Goal: Task Accomplishment & Management: Use online tool/utility

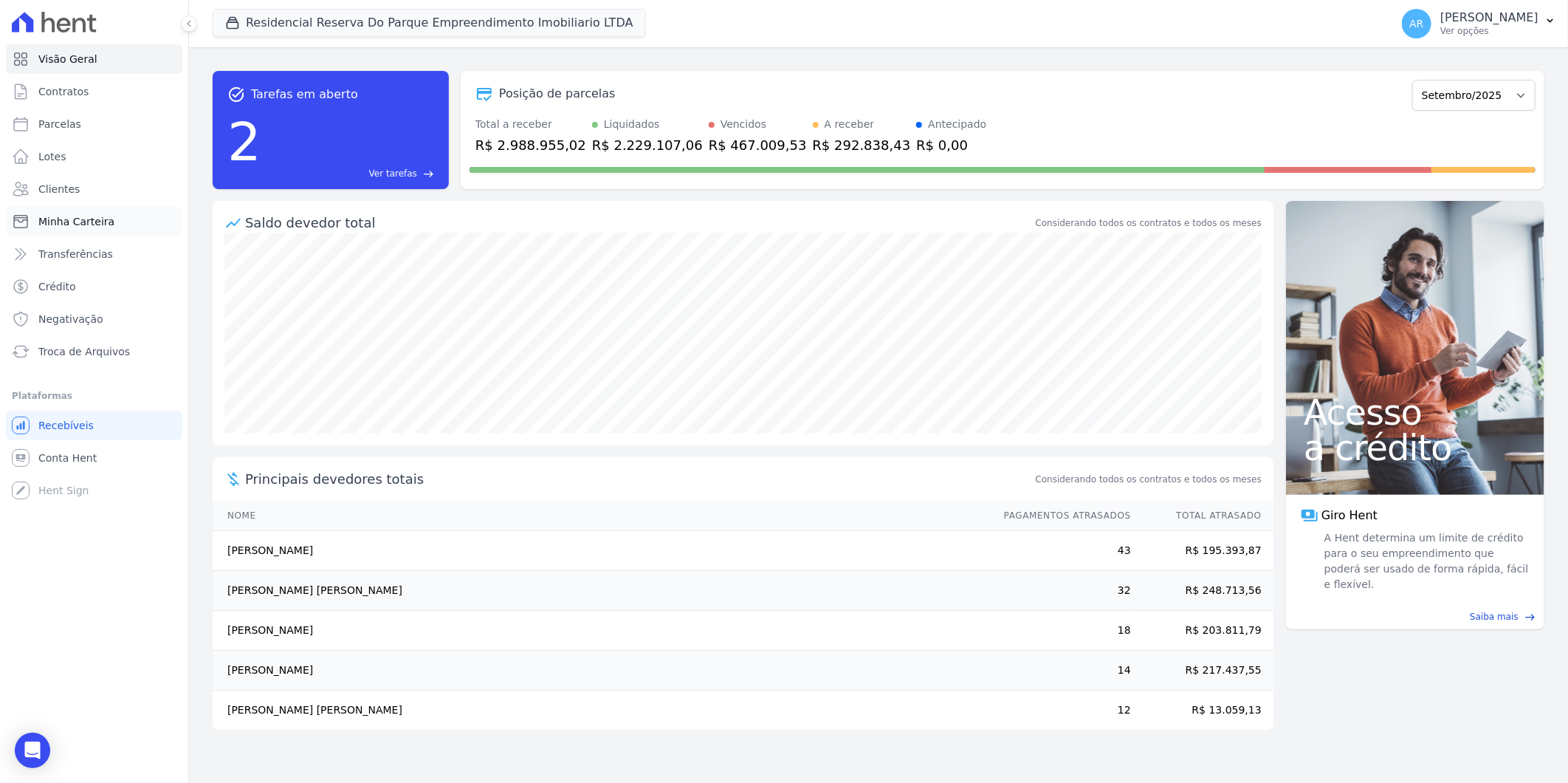
click at [111, 220] on link "Minha Carteira" at bounding box center [94, 221] width 176 height 30
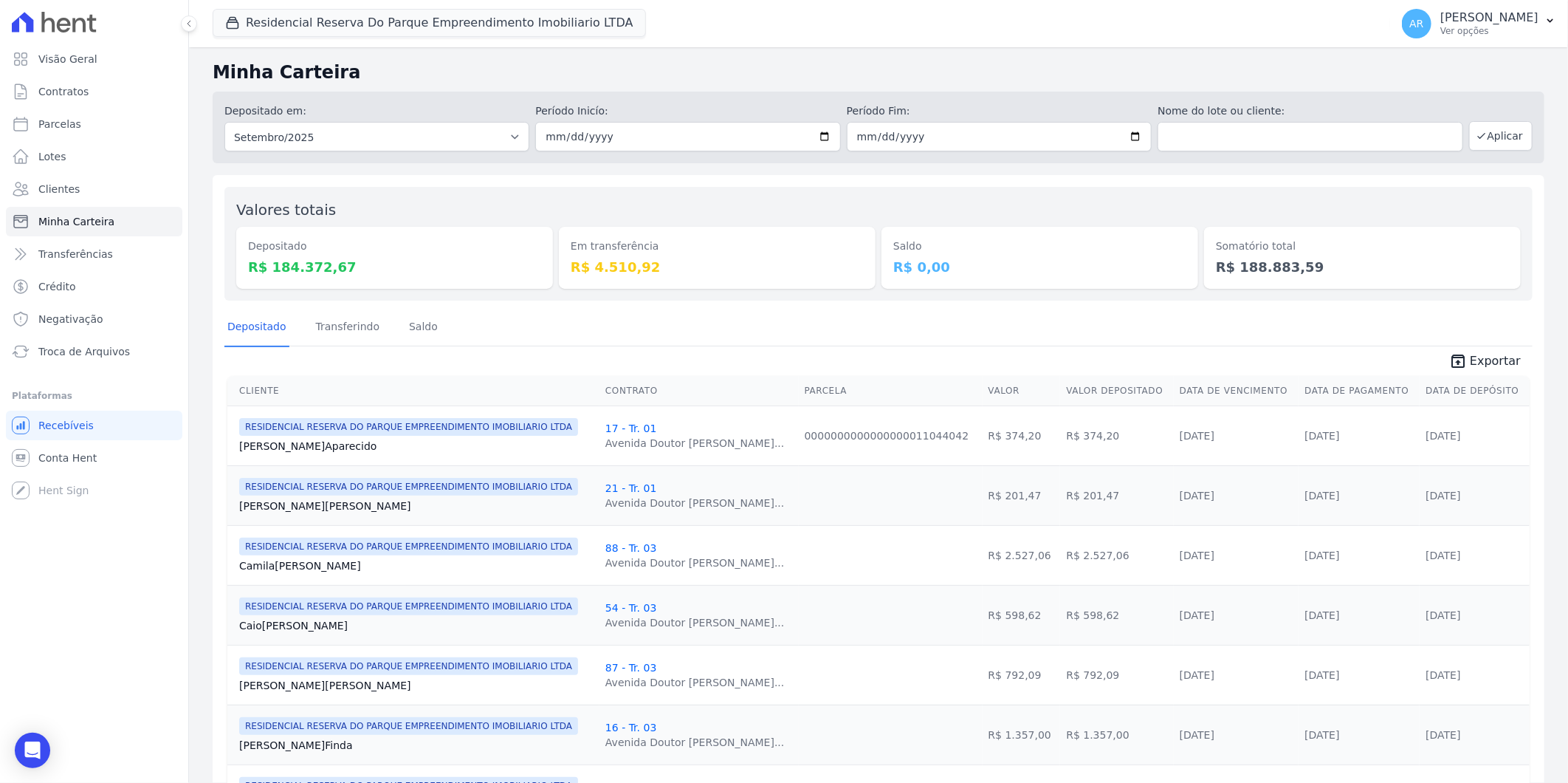
click at [82, 119] on link "Parcelas" at bounding box center [94, 124] width 176 height 30
select select
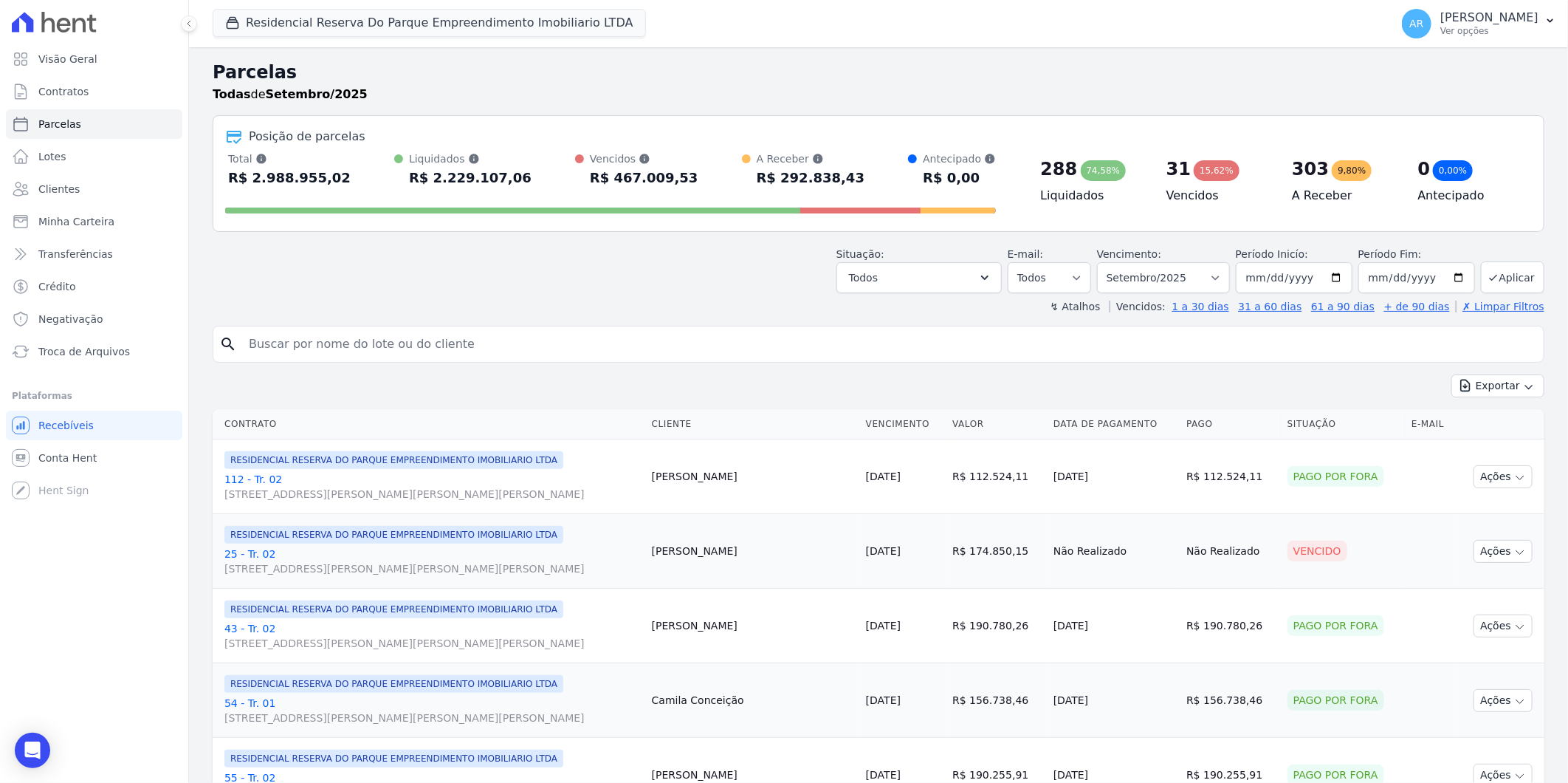
click at [359, 350] on input "search" at bounding box center [888, 344] width 1298 height 30
type input "elizangela"
select select
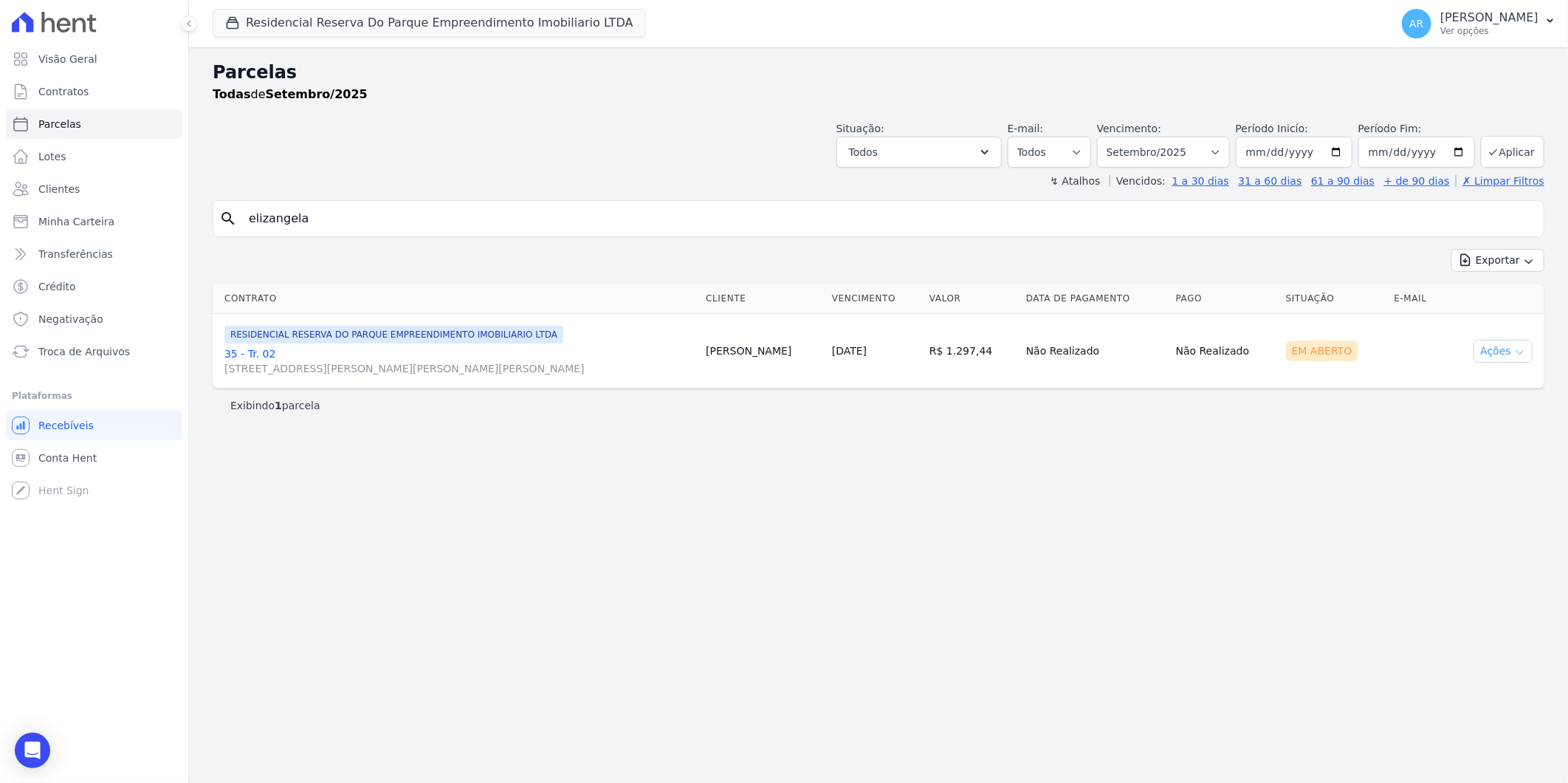
click at [1514, 348] on icon "button" at bounding box center [1519, 352] width 12 height 12
click at [1489, 470] on link "Liquidação Manual" at bounding box center [1497, 467] width 142 height 27
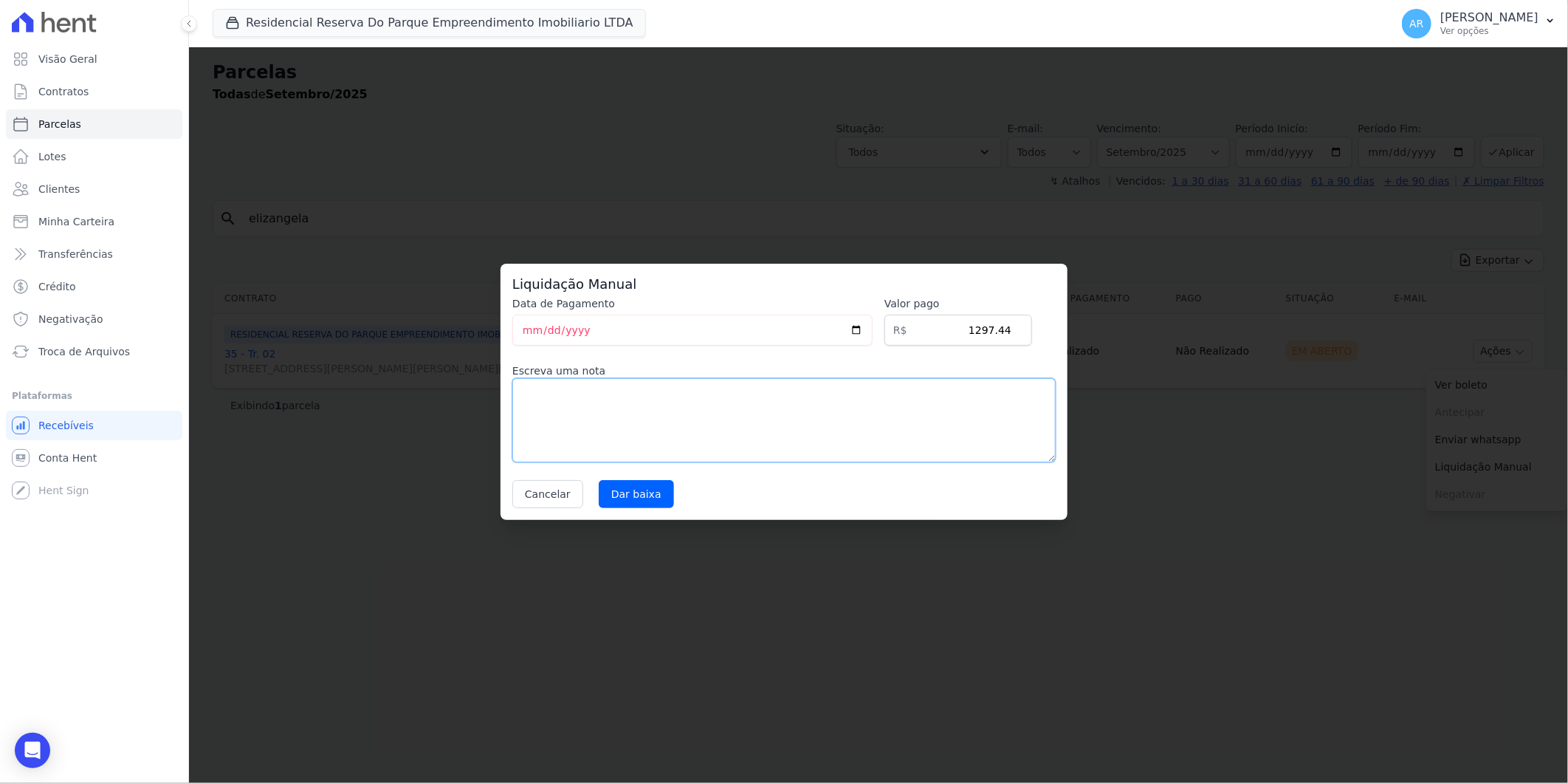
click at [635, 425] on textarea at bounding box center [784, 420] width 543 height 84
type textarea "t"
click at [526, 392] on textarea "ateração de boleto" at bounding box center [784, 420] width 543 height 84
type textarea "alteração de boleto"
click at [633, 498] on input "Dar baixa" at bounding box center [636, 493] width 76 height 28
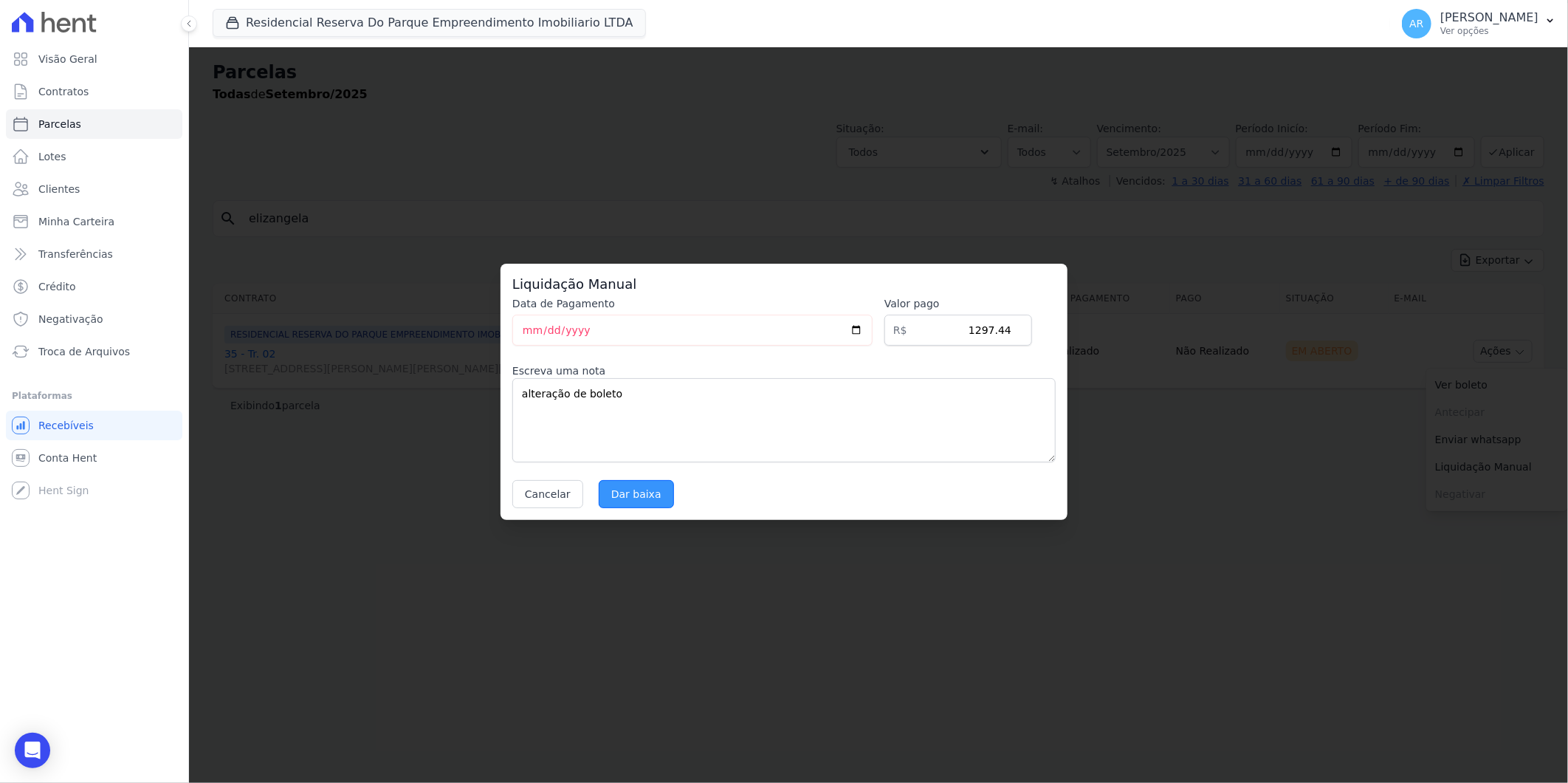
select select
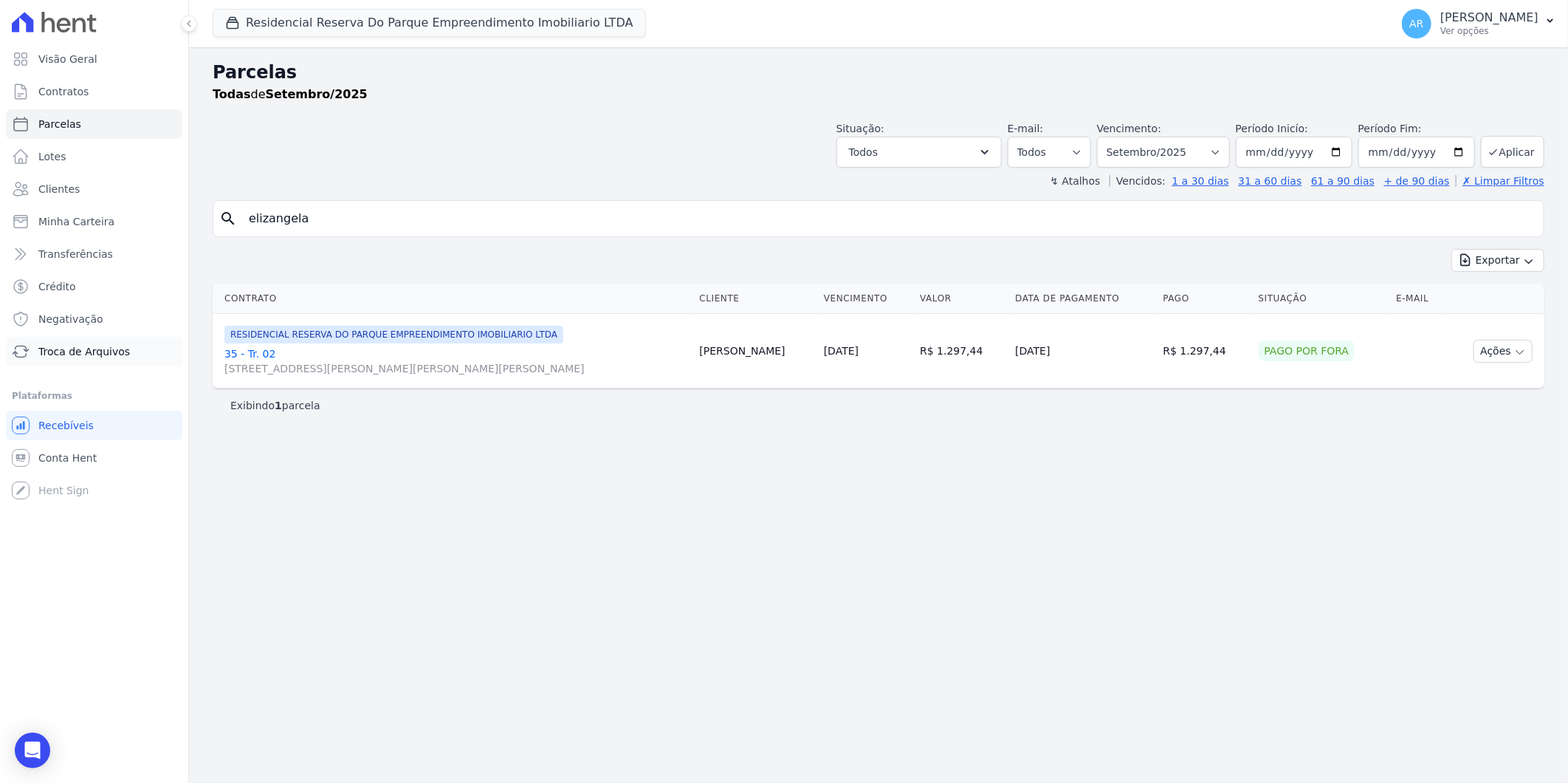
click at [87, 350] on span "Troca de Arquivos" at bounding box center [83, 351] width 91 height 14
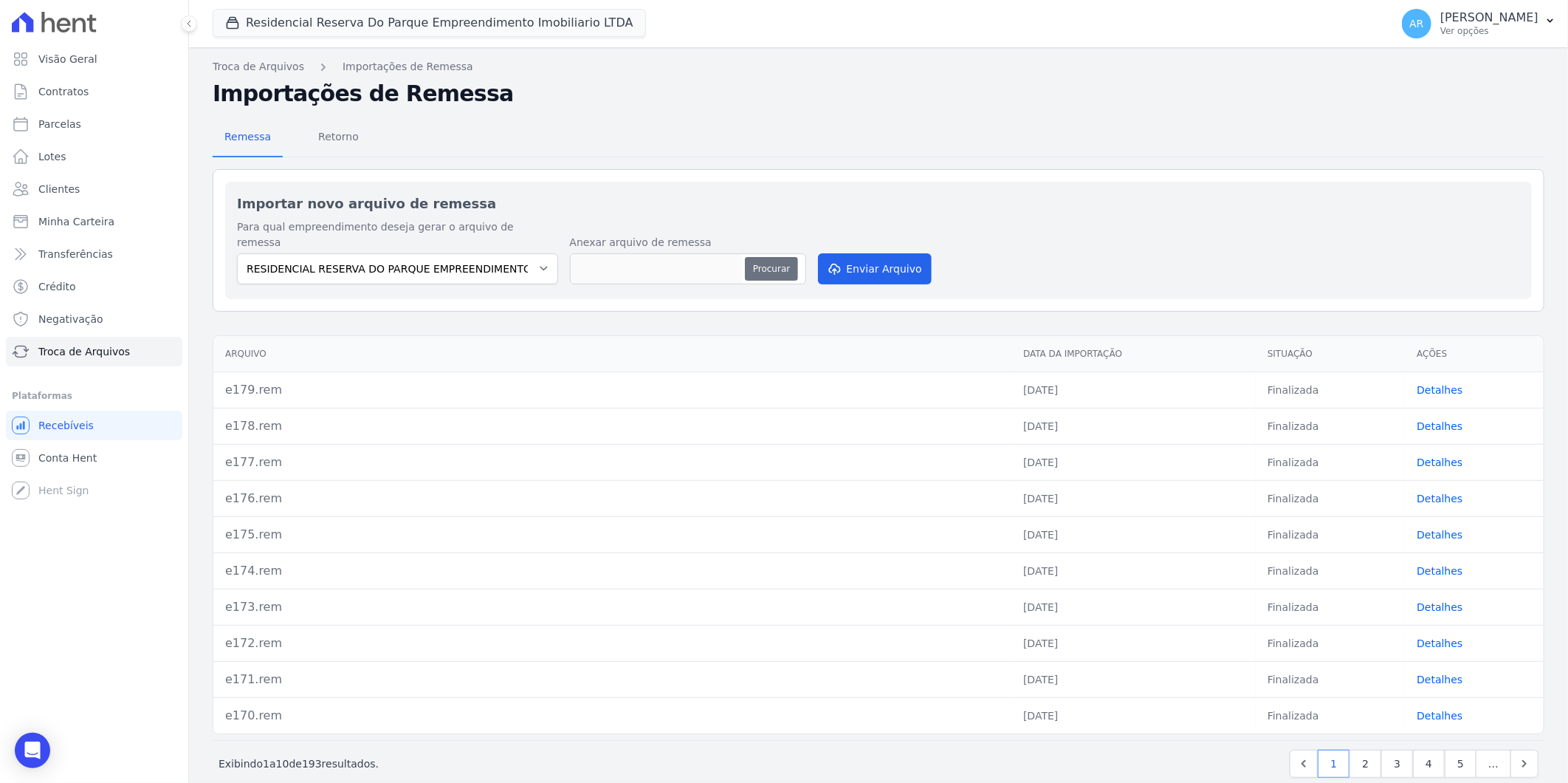
click at [764, 257] on button "Procurar" at bounding box center [771, 269] width 53 height 24
type input "e180.rem"
click at [859, 256] on button "Enviar Arquivo" at bounding box center [875, 269] width 114 height 31
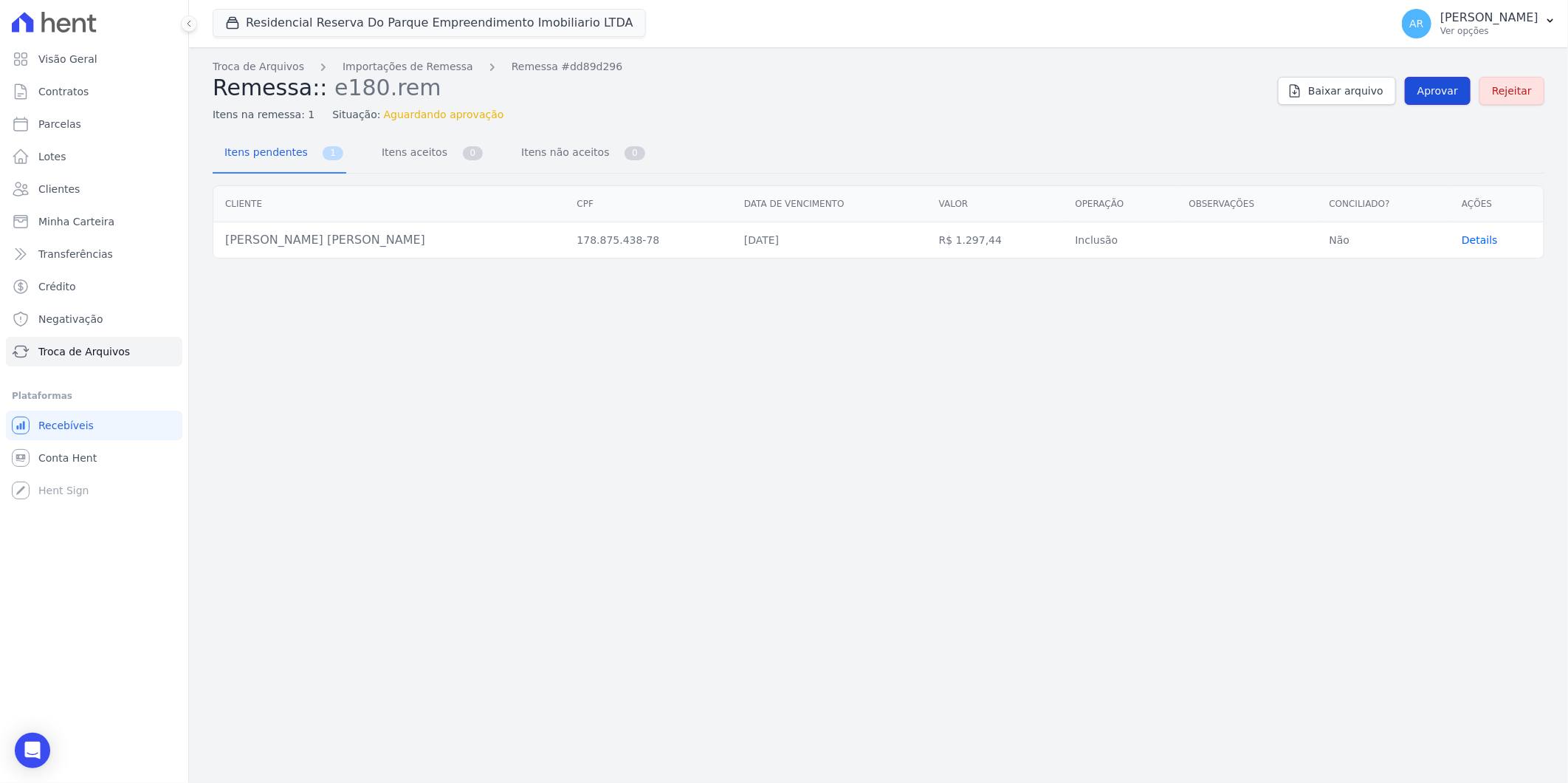
click at [1440, 98] on span "Aprovar" at bounding box center [1438, 90] width 40 height 14
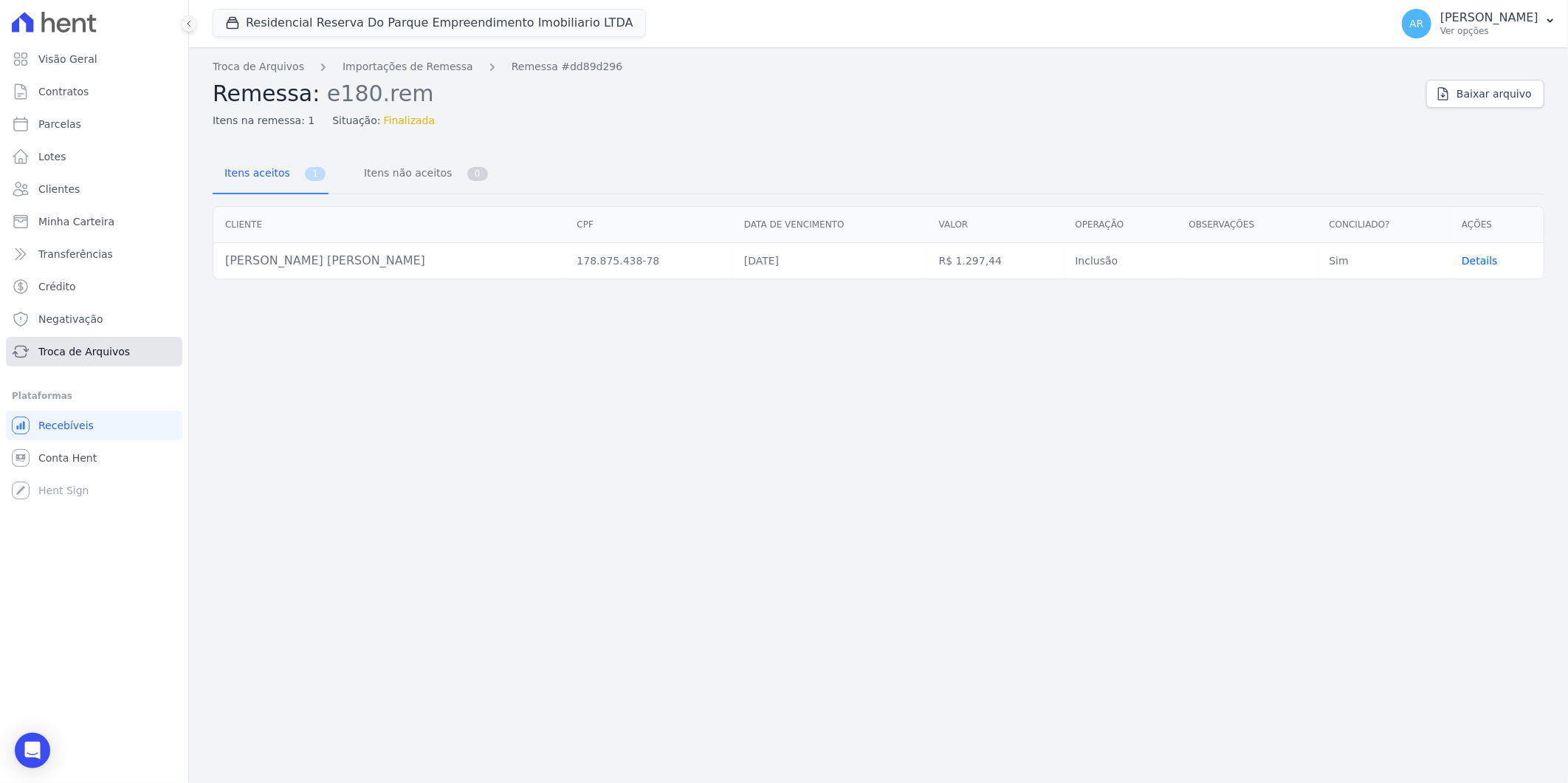
click at [89, 359] on link "Troca de Arquivos" at bounding box center [94, 351] width 176 height 30
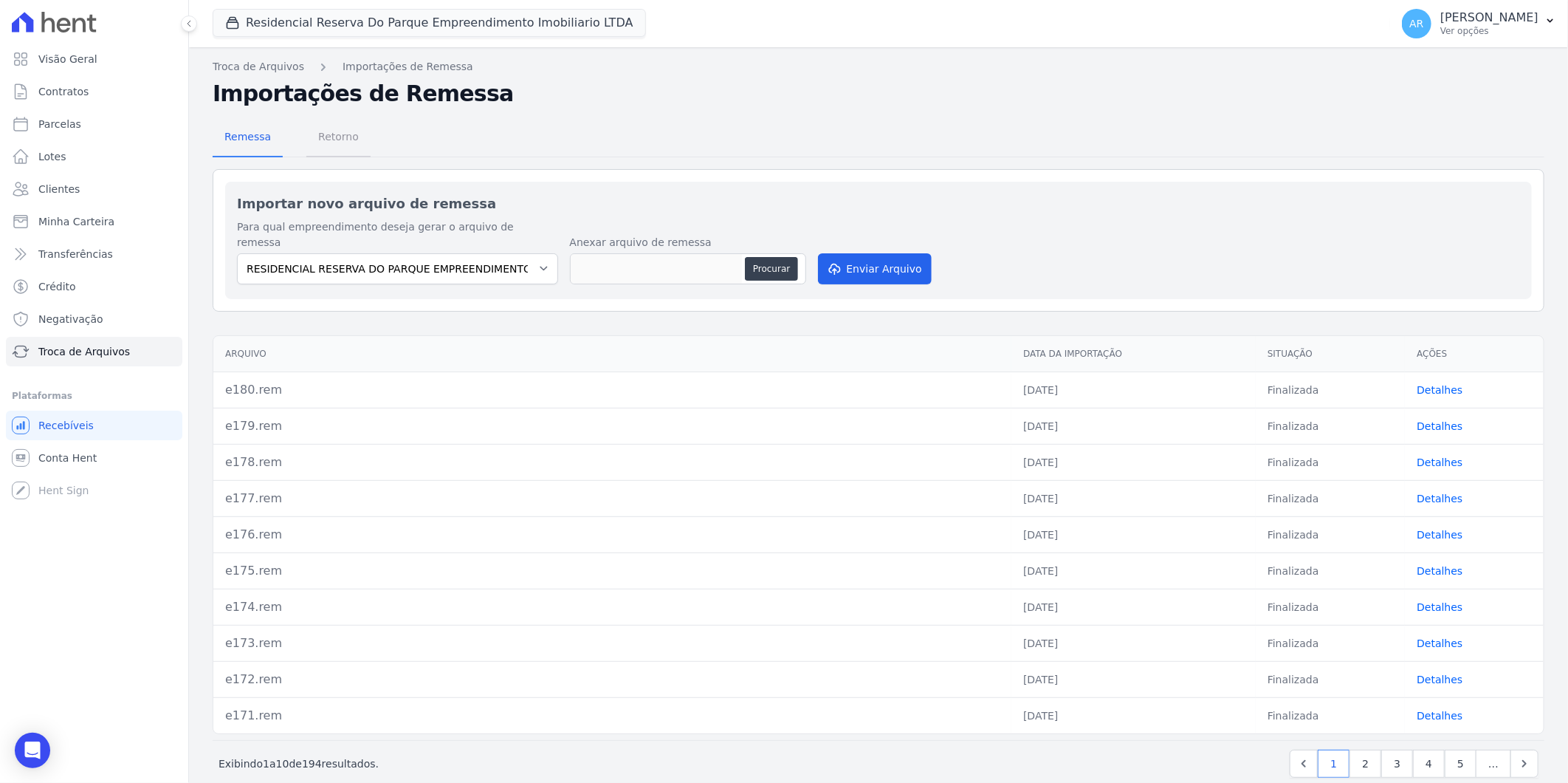
click at [330, 136] on span "Retorno" at bounding box center [338, 136] width 59 height 30
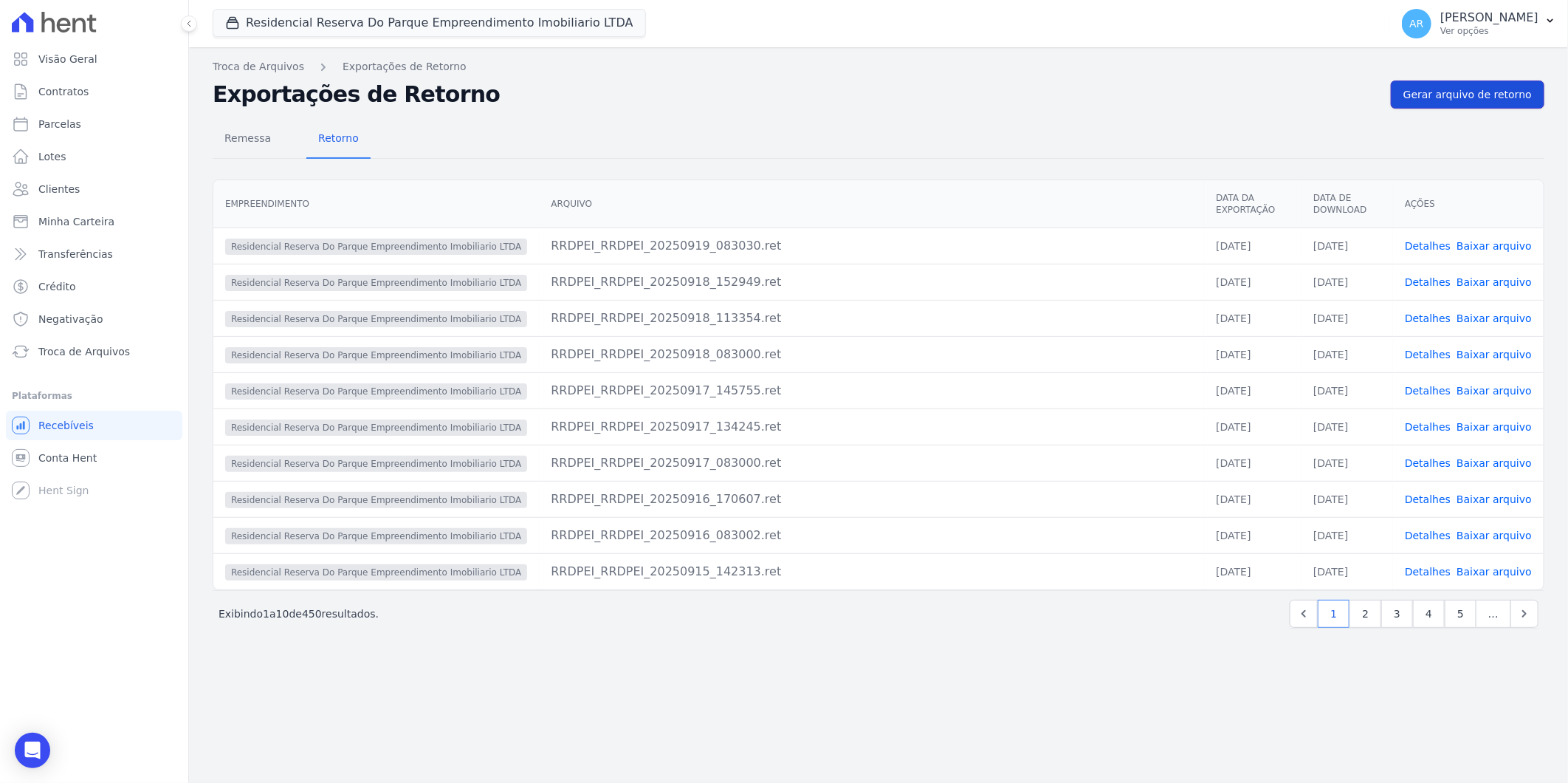
click at [1486, 87] on span "Gerar arquivo de retorno" at bounding box center [1467, 94] width 129 height 14
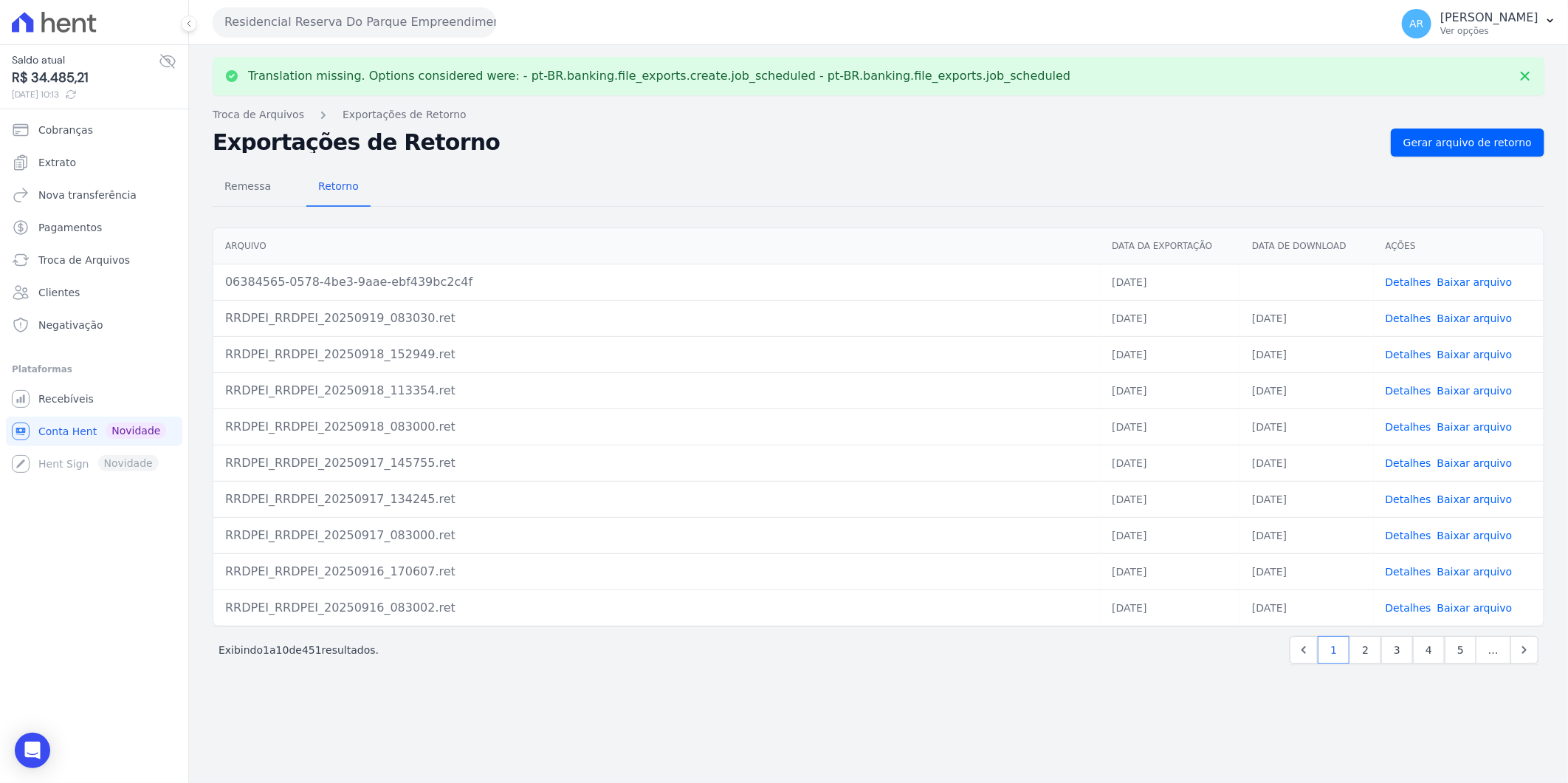
click at [1484, 281] on link "Baixar arquivo" at bounding box center [1474, 282] width 76 height 12
